Goal: Information Seeking & Learning: Learn about a topic

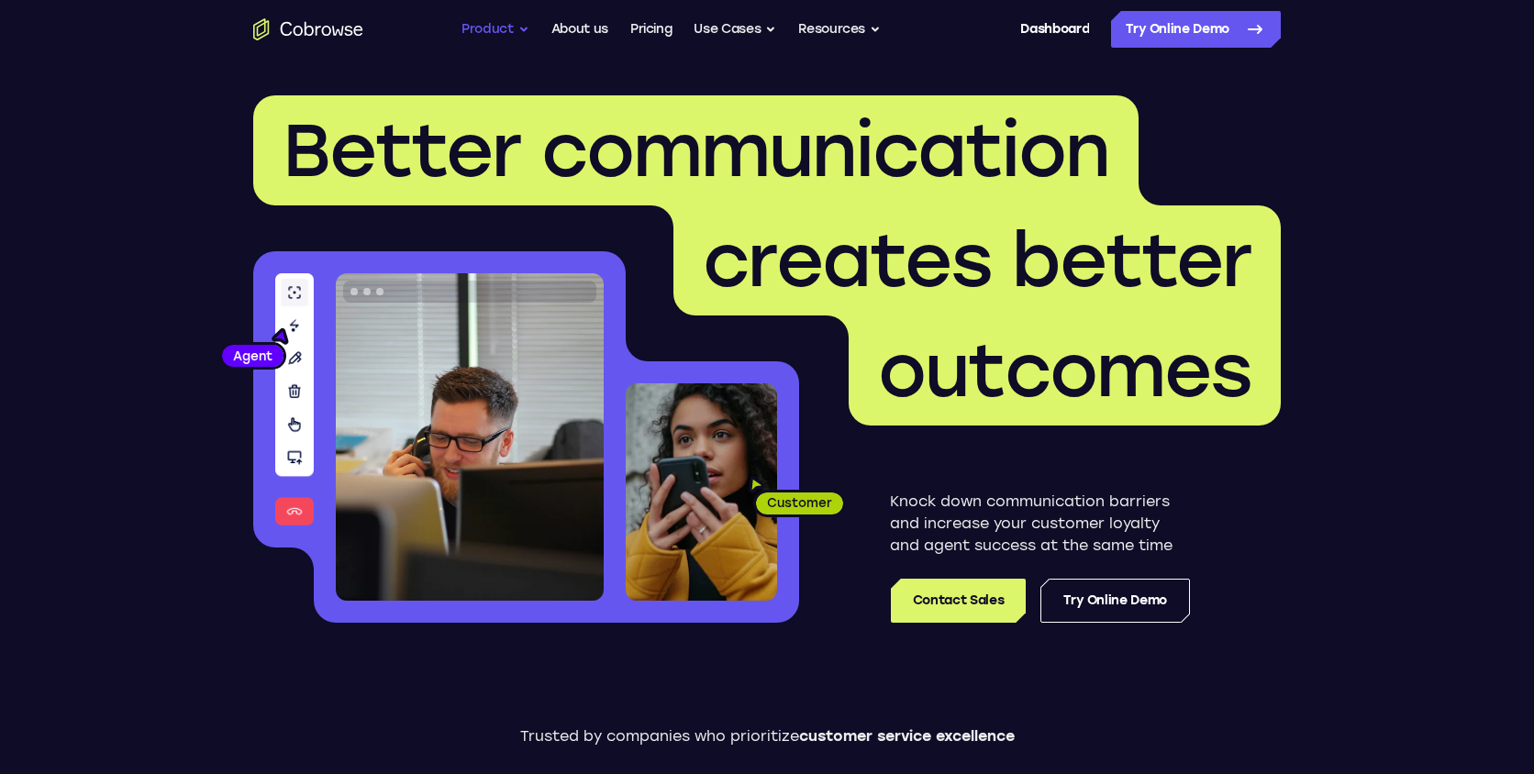
click at [510, 28] on button "Product" at bounding box center [496, 29] width 68 height 37
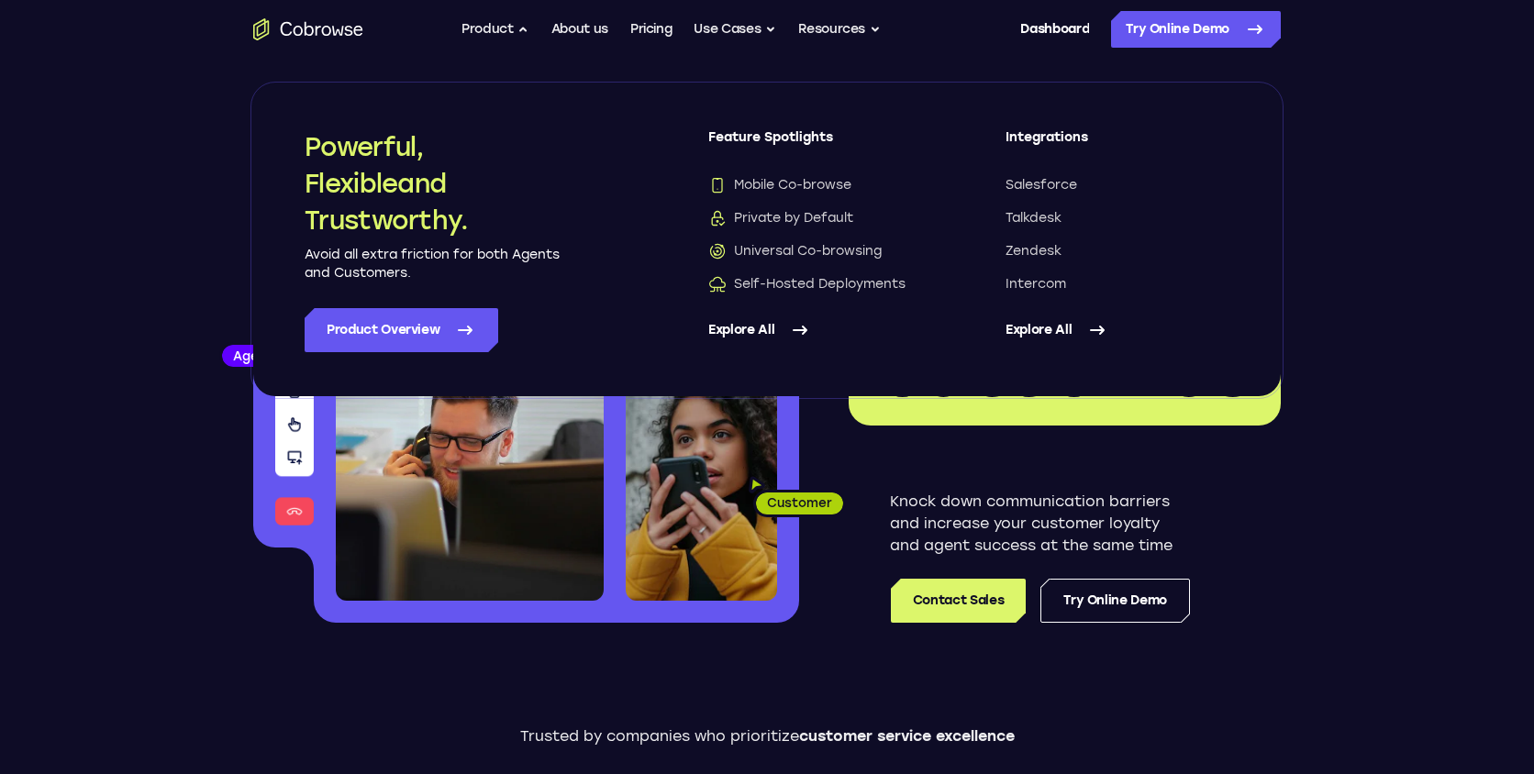
click at [768, 325] on link "Explore All" at bounding box center [820, 330] width 224 height 44
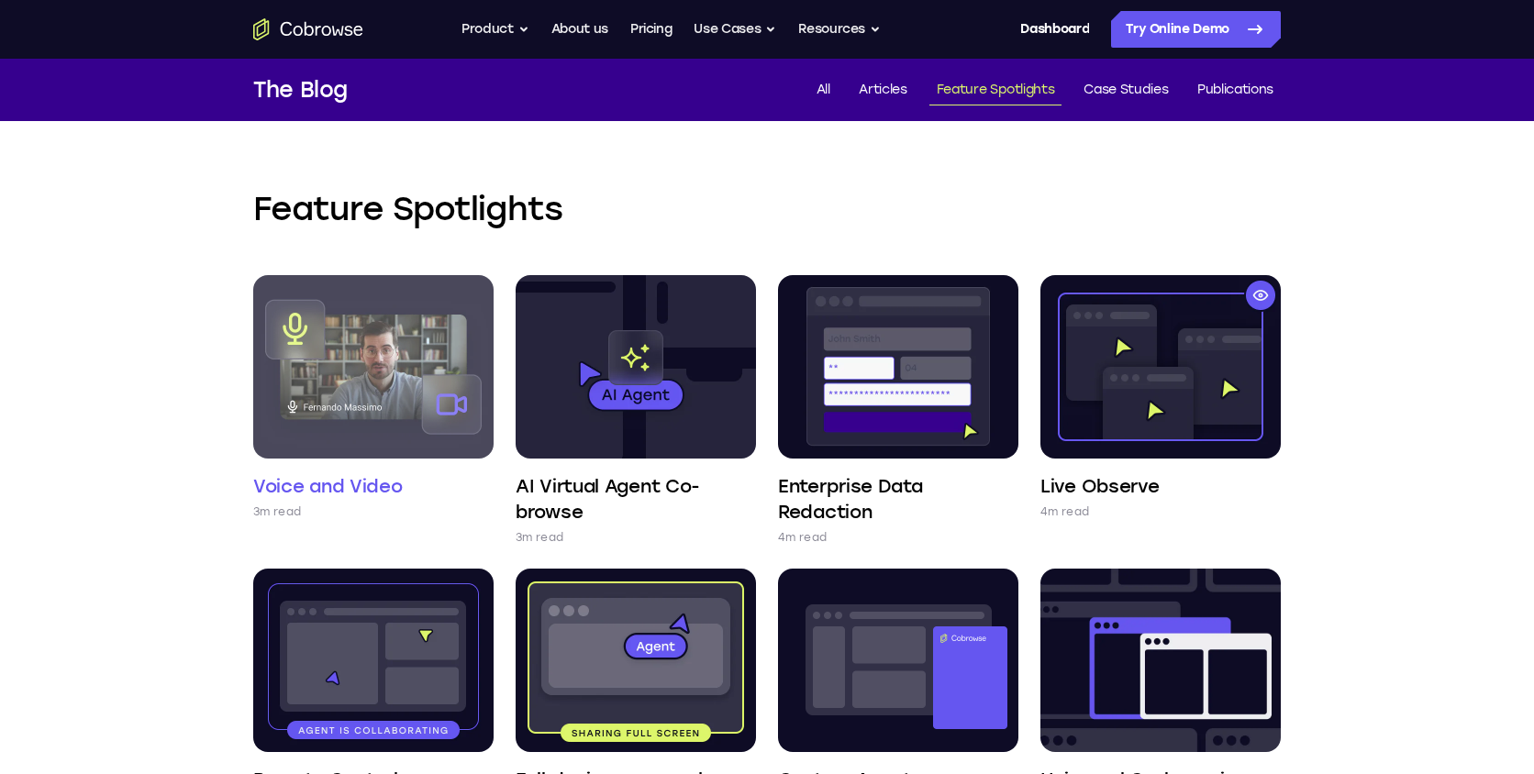
click at [388, 290] on img at bounding box center [373, 367] width 240 height 184
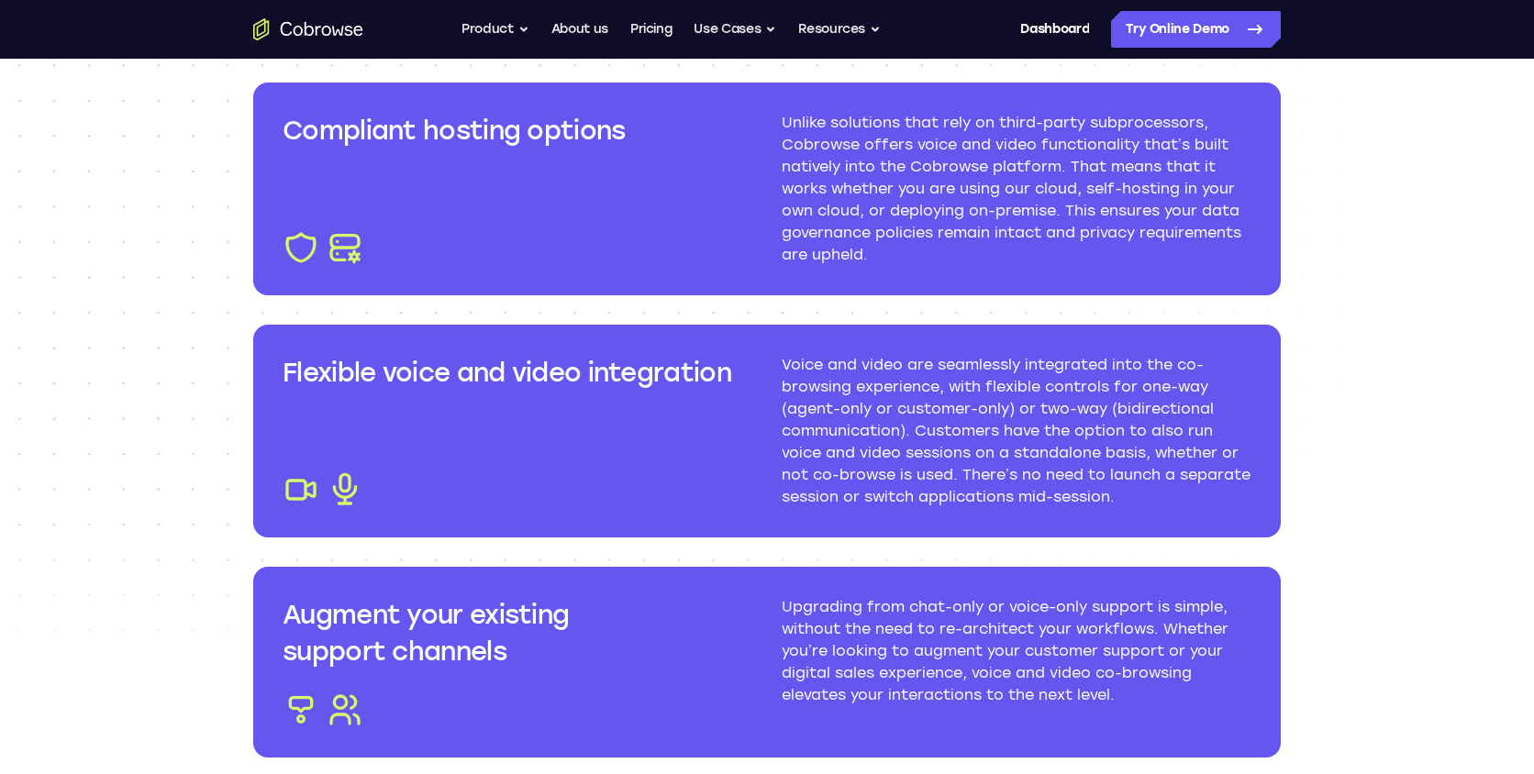
scroll to position [2124, 0]
